Goal: Use online tool/utility: Utilize a website feature to perform a specific function

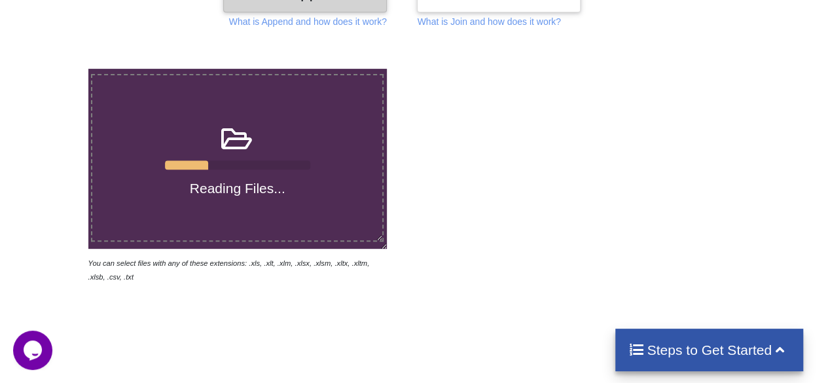
click at [366, 160] on div "Reading Files..." at bounding box center [237, 157] width 290 height 78
click at [54, 69] on input "Reading Files..." at bounding box center [54, 69] width 0 height 0
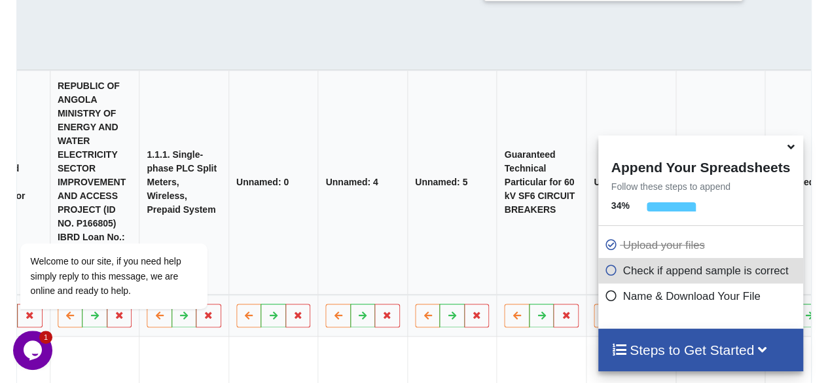
scroll to position [0, 520]
click at [785, 147] on icon at bounding box center [791, 145] width 14 height 12
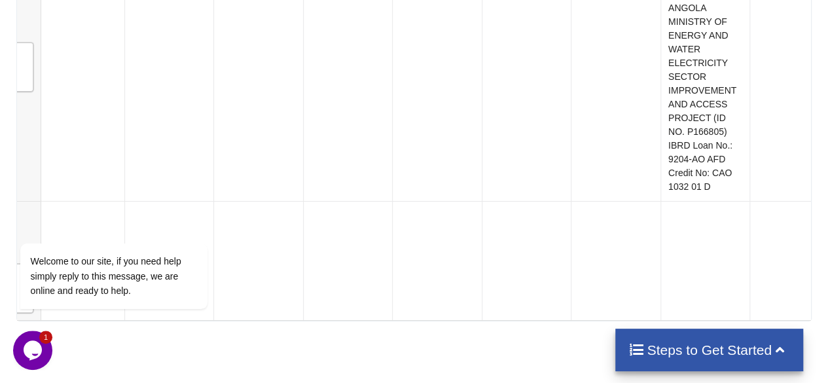
scroll to position [4914, 0]
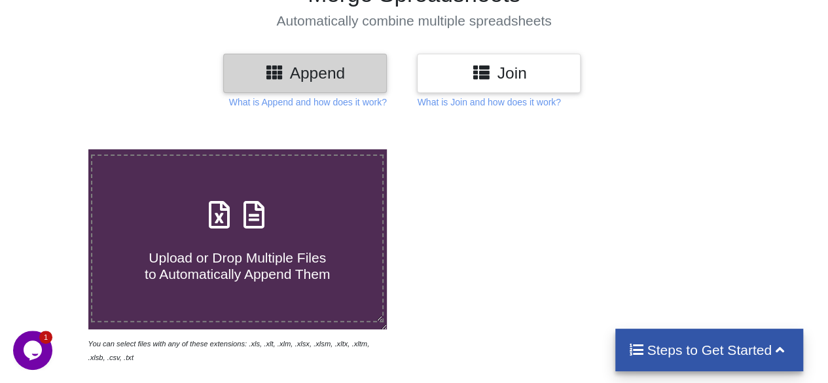
click at [472, 75] on h3 "Join" at bounding box center [499, 72] width 144 height 19
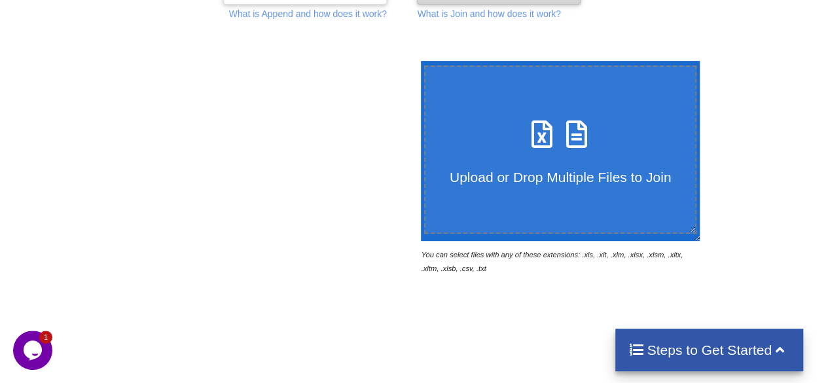
scroll to position [207, 0]
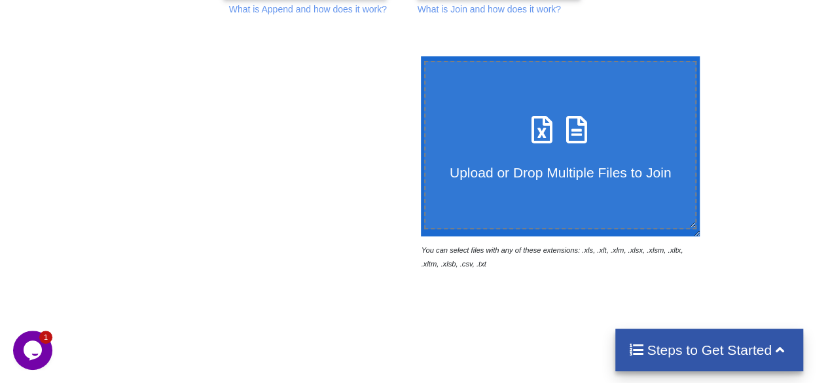
click at [527, 128] on icon at bounding box center [541, 122] width 33 height 27
click at [417, 56] on input "Upload or Drop Multiple Files to Join" at bounding box center [417, 56] width 0 height 0
type input "C:\fakepath\1.1_15kV voltage transformer.xlsx"
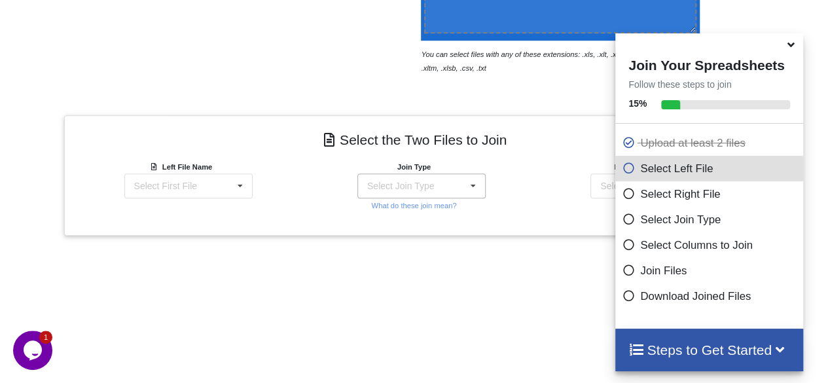
scroll to position [408, 0]
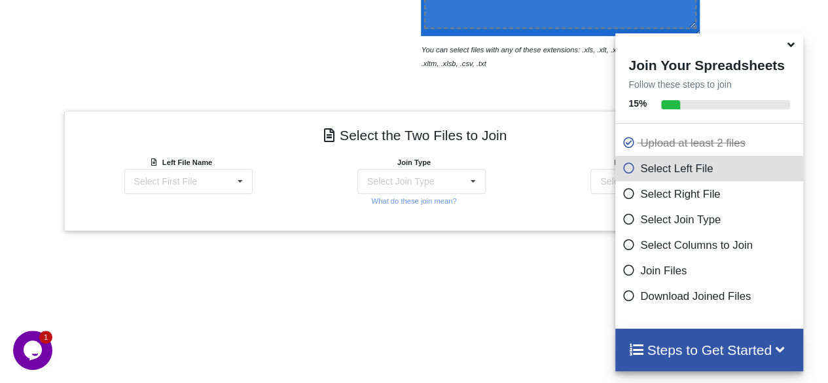
click at [798, 50] on span at bounding box center [792, 45] width 16 height 13
click at [796, 48] on icon at bounding box center [791, 43] width 14 height 12
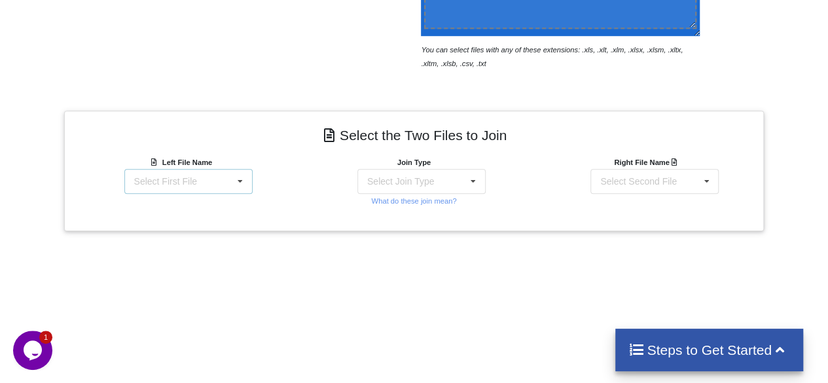
click at [195, 176] on div "Select First File 1.1_15kV voltage transformer.xlsx : 15kV Voltage Transformer …" at bounding box center [188, 181] width 128 height 25
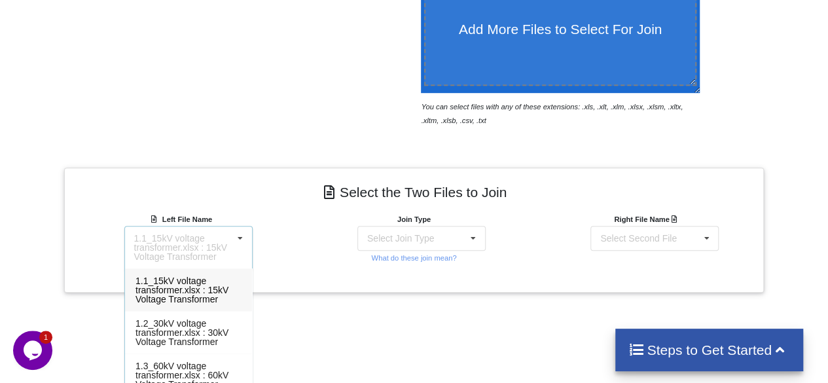
scroll to position [349, 0]
click at [250, 244] on div "1.1_15kV voltage transformer.xlsx : 15kV Voltage Transformer 1.1_15kV voltage t…" at bounding box center [188, 248] width 128 height 43
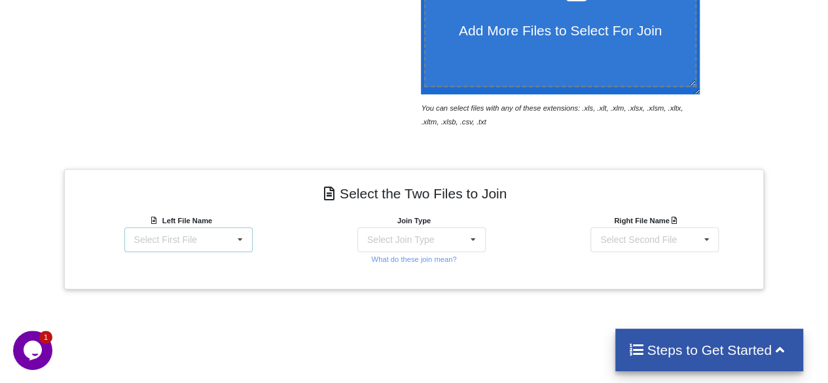
click at [233, 236] on icon at bounding box center [240, 240] width 20 height 24
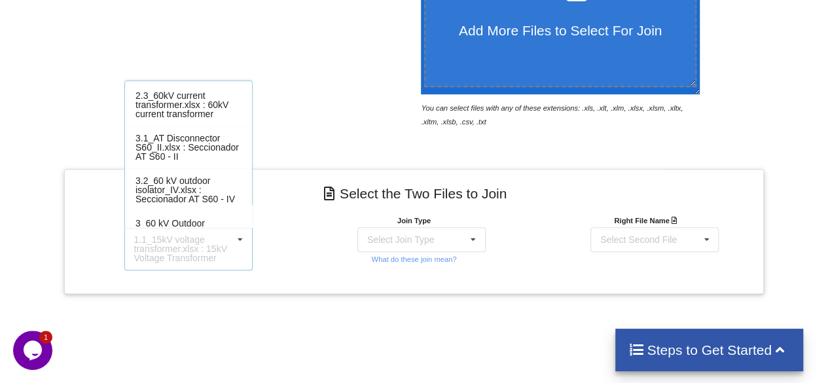
scroll to position [0, 0]
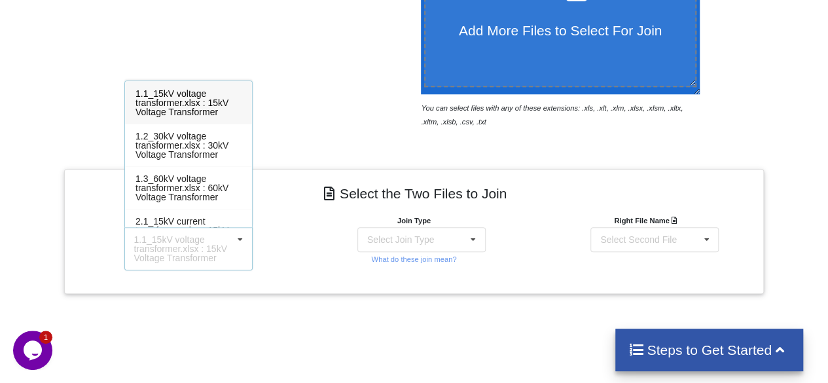
click at [342, 242] on div "Join Type Select Join Type INNER JOIN LEFT JOIN RIGHT JOIN FULL JOIN What do th…" at bounding box center [413, 241] width 233 height 57
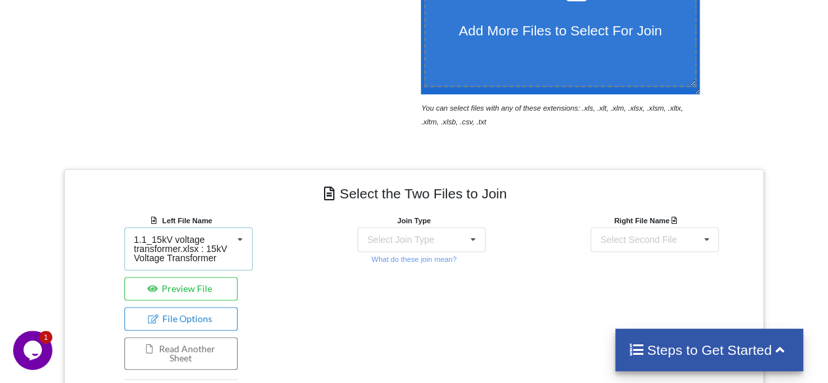
click at [221, 241] on div "1.1_15kV voltage transformer.xlsx : 15kV Voltage Transformer" at bounding box center [183, 248] width 99 height 27
click at [267, 235] on div "Left File Name 1.1_15kV voltage transformer.xlsx : 15kV Voltage Transformer 1.1…" at bounding box center [180, 316] width 233 height 206
click at [416, 247] on div "Select Join Type INNER JOIN LEFT JOIN RIGHT JOIN FULL JOIN" at bounding box center [421, 239] width 128 height 25
click at [309, 248] on div "Join Type INNER JOIN INNER JOIN LEFT JOIN RIGHT JOIN FULL JOIN What do these jo…" at bounding box center [413, 316] width 233 height 206
click at [391, 241] on span "INNER JOIN" at bounding box center [395, 244] width 29 height 20
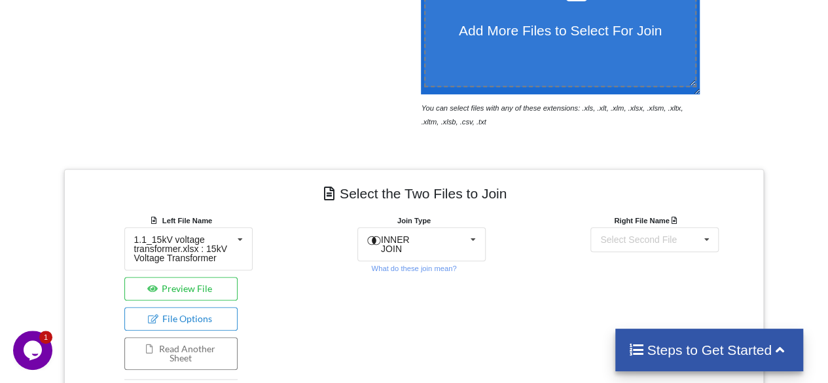
click at [306, 217] on div "Join Type INNER JOIN INNER JOIN LEFT JOIN RIGHT JOIN FULL JOIN What do these jo…" at bounding box center [413, 316] width 233 height 206
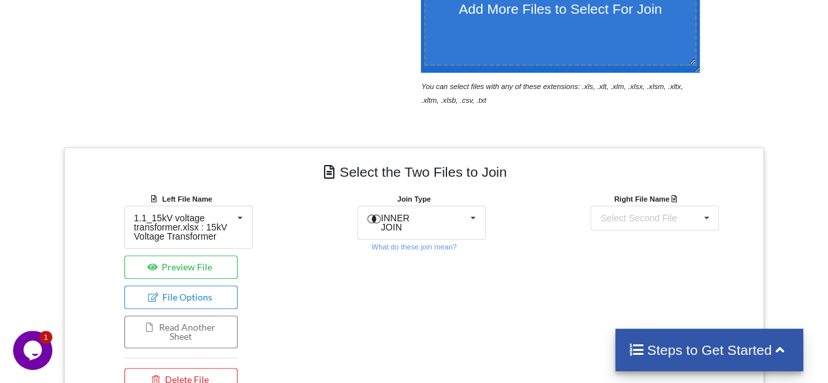
scroll to position [372, 0]
click at [393, 242] on small "What do these join mean?" at bounding box center [413, 246] width 85 height 8
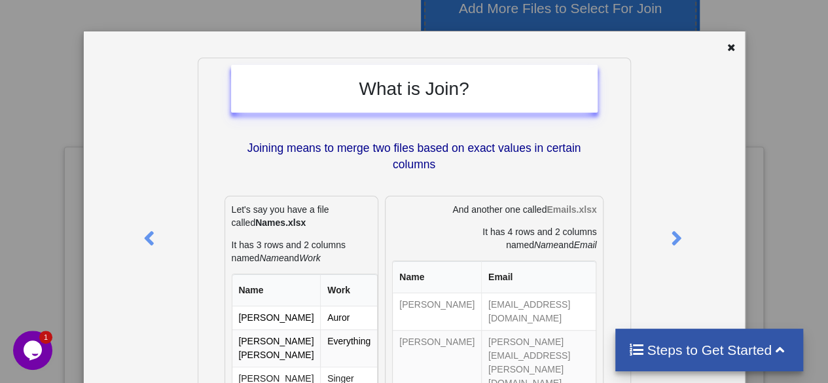
click at [393, 239] on p "It has 4 rows and 2 columns named Name and Email" at bounding box center [494, 238] width 204 height 26
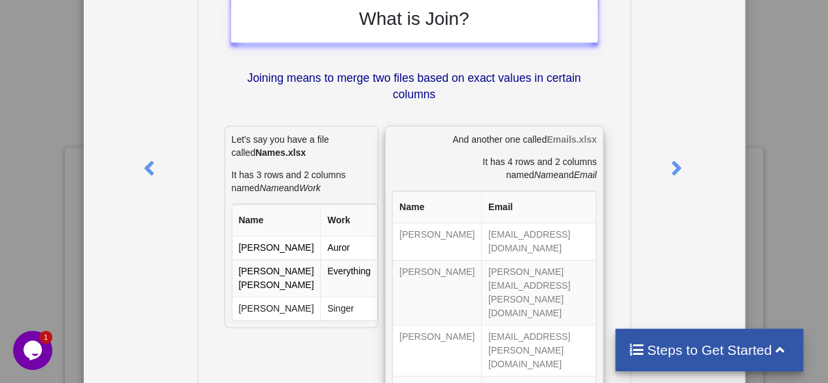
scroll to position [71, 0]
click at [678, 169] on icon at bounding box center [676, 162] width 27 height 23
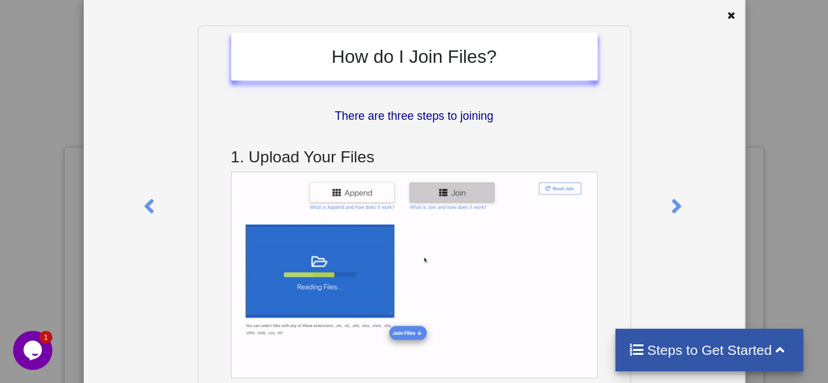
scroll to position [31, 0]
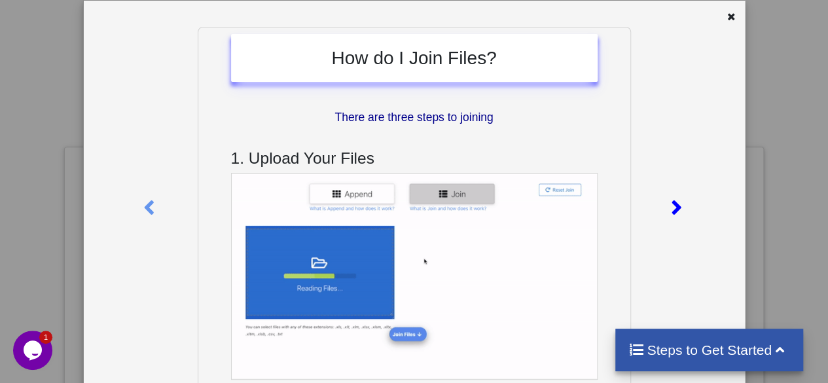
click at [677, 200] on icon at bounding box center [676, 201] width 27 height 23
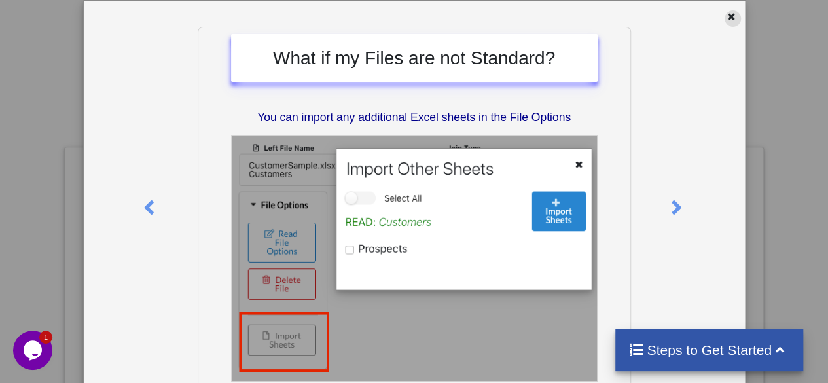
click at [724, 22] on div at bounding box center [732, 18] width 16 height 16
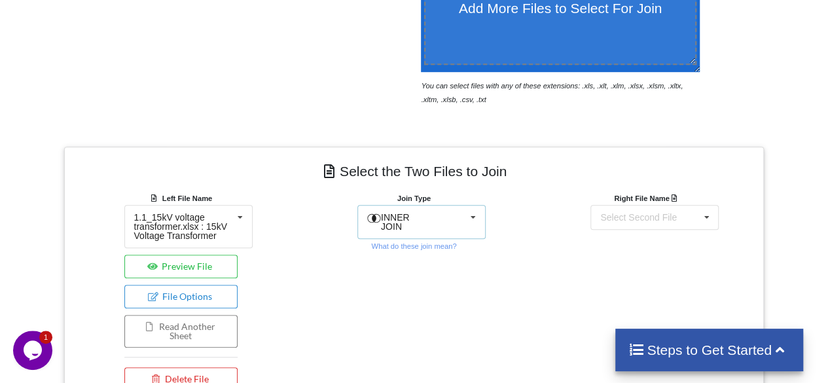
click at [442, 217] on div "INNER JOIN INNER JOIN LEFT JOIN RIGHT JOIN FULL JOIN" at bounding box center [421, 222] width 128 height 34
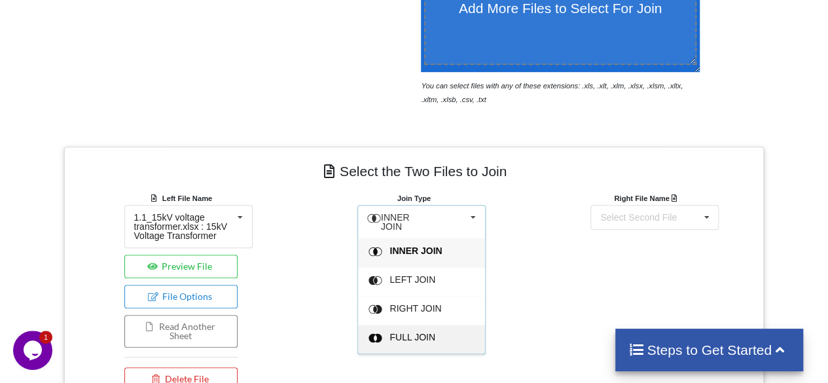
click at [425, 332] on span "FULL JOIN" at bounding box center [412, 337] width 46 height 10
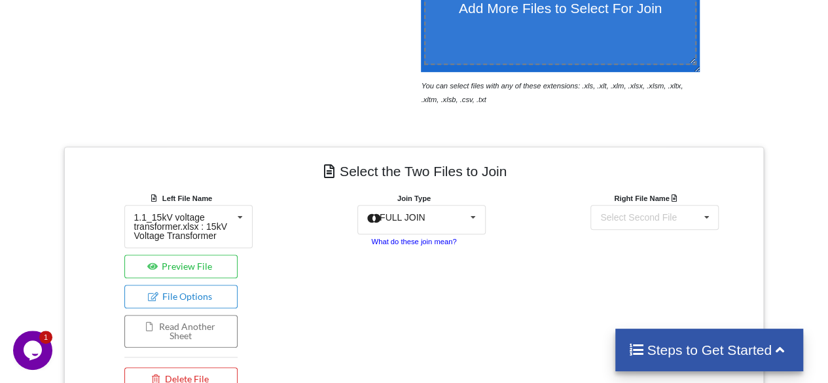
click at [409, 241] on small "What do these join mean?" at bounding box center [413, 242] width 85 height 8
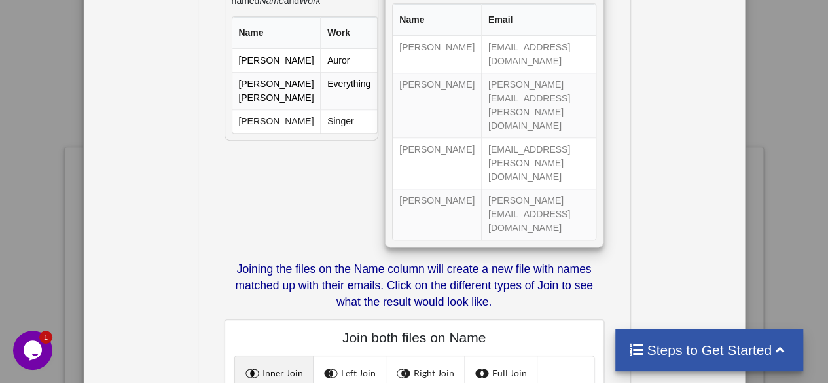
scroll to position [258, 0]
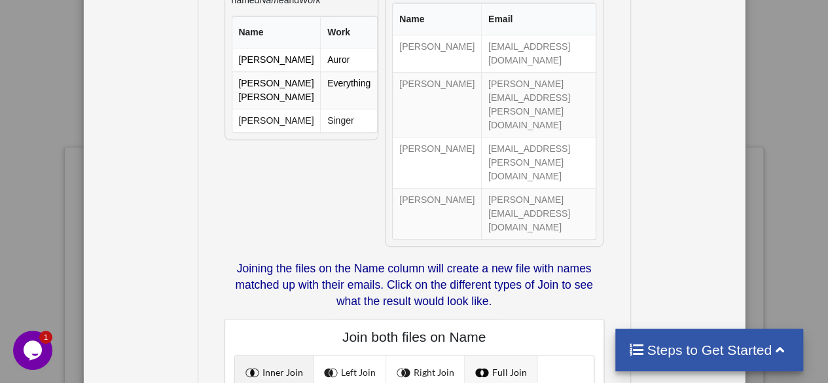
click at [497, 355] on link "Full Join" at bounding box center [501, 372] width 73 height 34
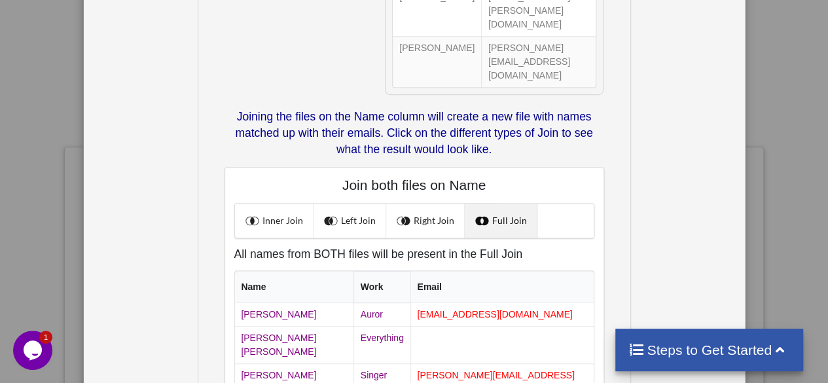
scroll to position [410, 0]
click at [427, 204] on link "Right Join" at bounding box center [425, 221] width 79 height 34
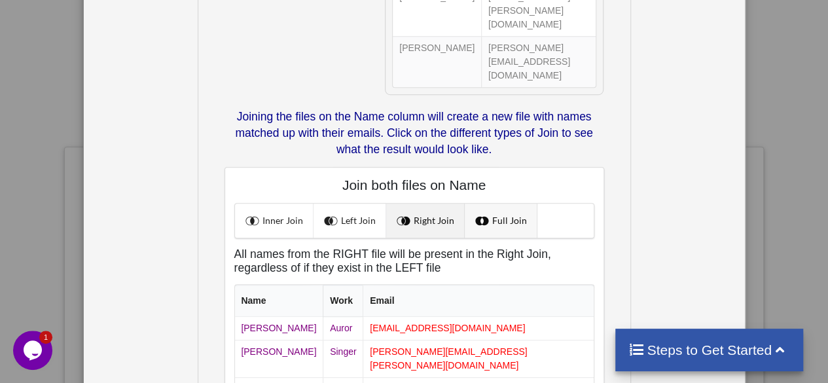
click at [512, 204] on link "Full Join" at bounding box center [501, 221] width 73 height 34
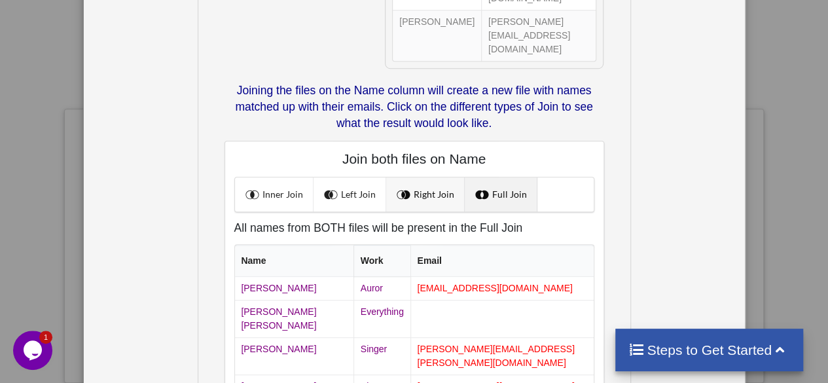
click at [420, 177] on link "Right Join" at bounding box center [425, 194] width 79 height 34
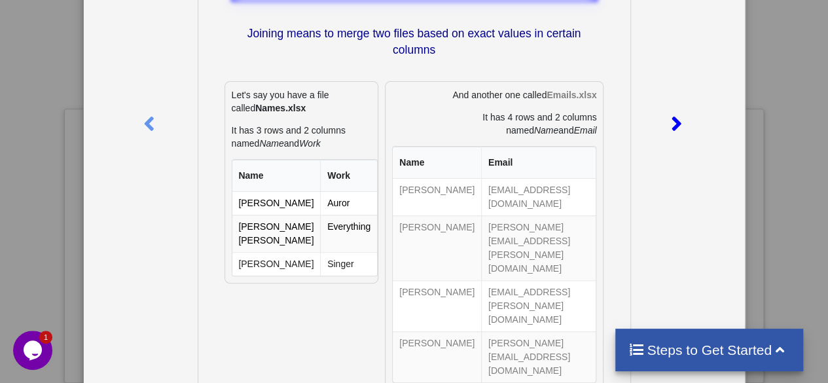
scroll to position [0, 0]
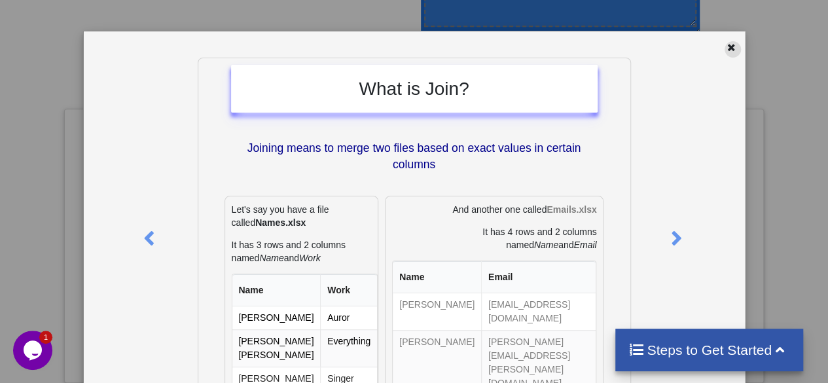
click at [726, 48] on icon at bounding box center [731, 45] width 11 height 9
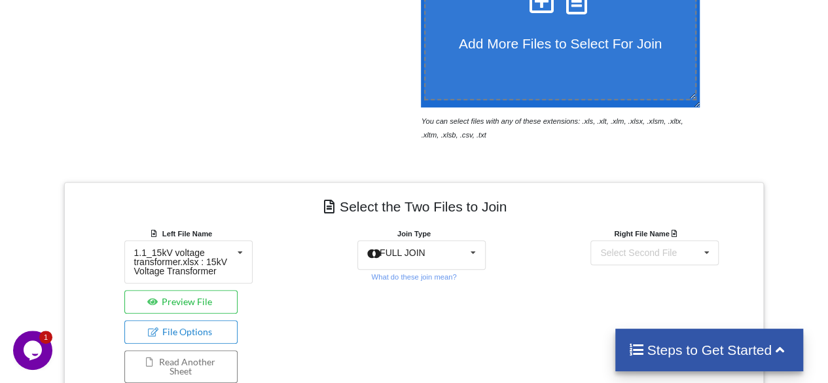
scroll to position [337, 0]
click at [633, 240] on div "Select Second File 1.1_15kV voltage transformer.xlsx : 15kV Voltage Transformer…" at bounding box center [654, 252] width 128 height 25
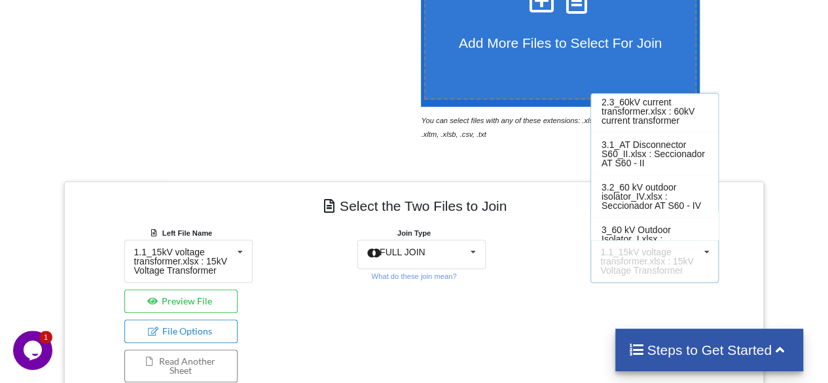
scroll to position [221, 0]
